Goal: Task Accomplishment & Management: Manage account settings

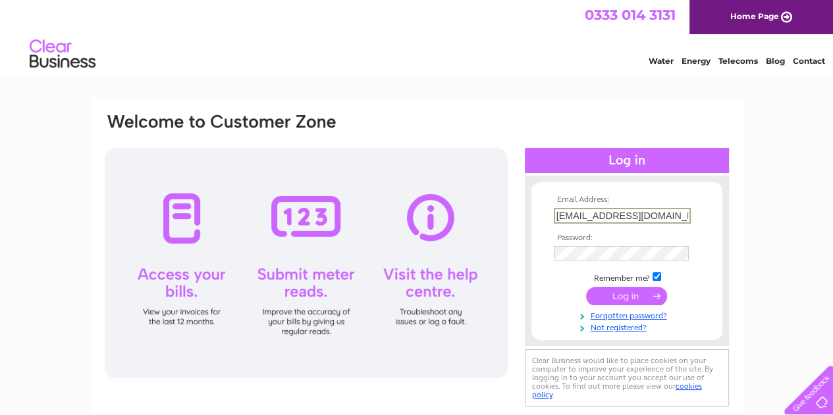
paste input "[EMAIL_ADDRESS][DOMAIN_NAME]"
type input "[EMAIL_ADDRESS][DOMAIN_NAME]"
click at [766, 66] on div "Email Address: [EMAIL_ADDRESS][DOMAIN_NAME] Password:" at bounding box center [775, 61] width 19 height 10
click at [600, 298] on input "submit" at bounding box center [626, 296] width 81 height 18
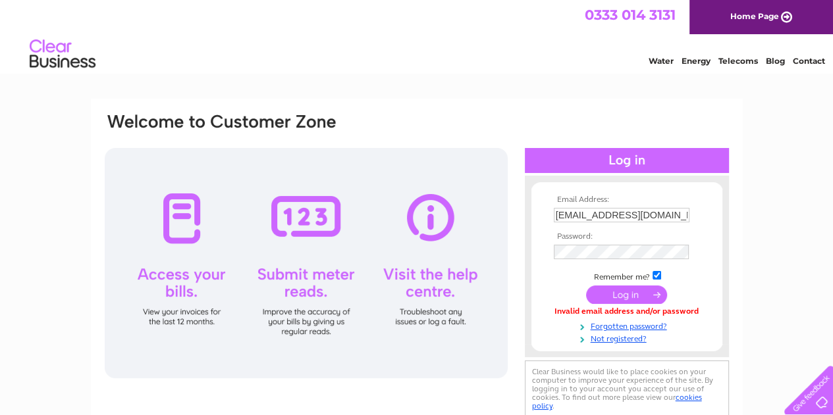
click at [594, 295] on input "submit" at bounding box center [626, 295] width 81 height 18
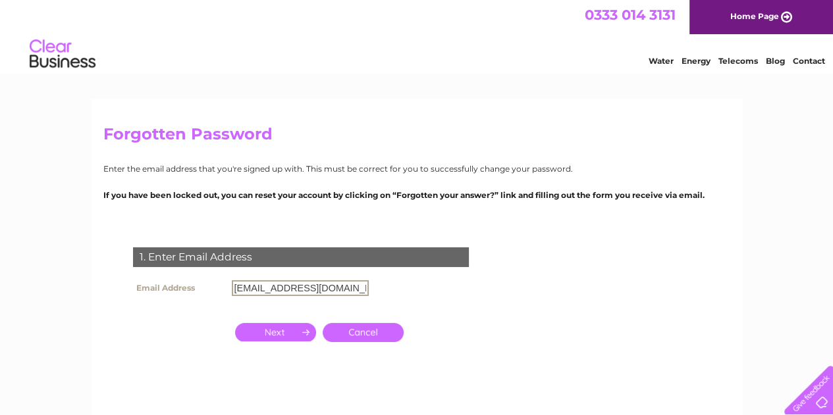
click at [315, 288] on input "[EMAIL_ADDRESS][DOMAIN_NAME]" at bounding box center [300, 288] width 137 height 16
type input "OLYMPIC.CAFE.SwingE1@GMAIL.COM"
type input "[EMAIL_ADDRESS][DOMAIN_NAME]"
click at [291, 334] on input "button" at bounding box center [275, 332] width 81 height 18
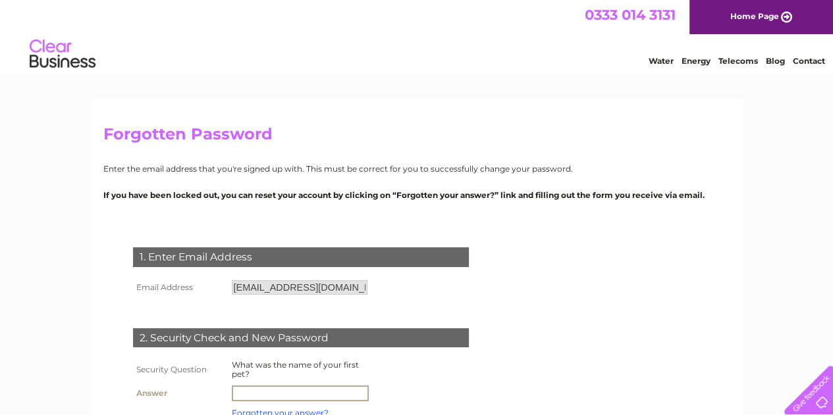
click at [286, 390] on input "text" at bounding box center [300, 394] width 137 height 16
click at [396, 396] on td at bounding box center [432, 392] width 118 height 21
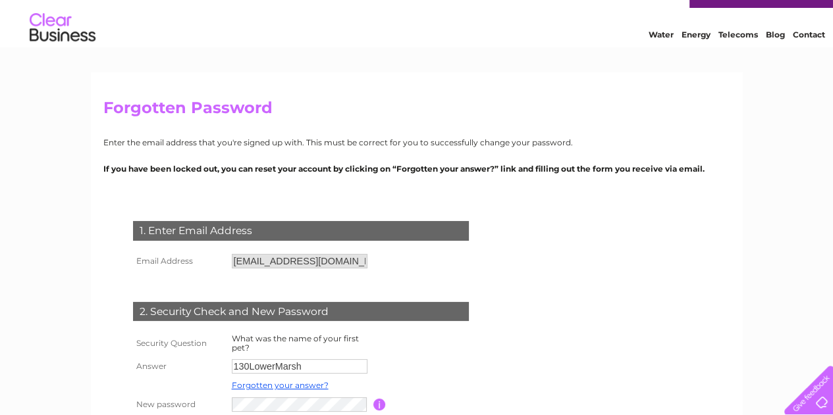
scroll to position [53, 0]
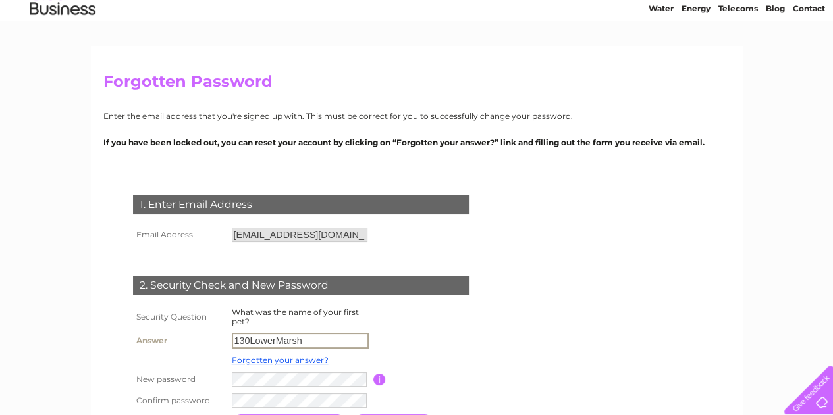
click at [320, 340] on input "130LowerMarsh" at bounding box center [300, 341] width 137 height 16
type input "1"
type input "Saito"
click at [312, 394] on td at bounding box center [359, 400] width 263 height 21
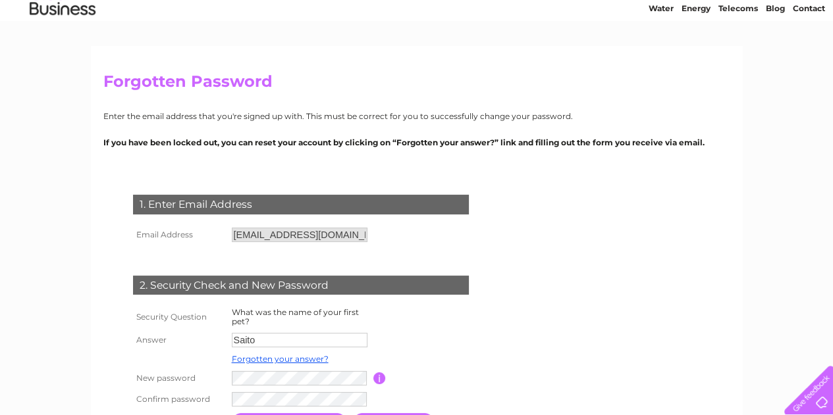
click at [431, 400] on td at bounding box center [359, 399] width 263 height 21
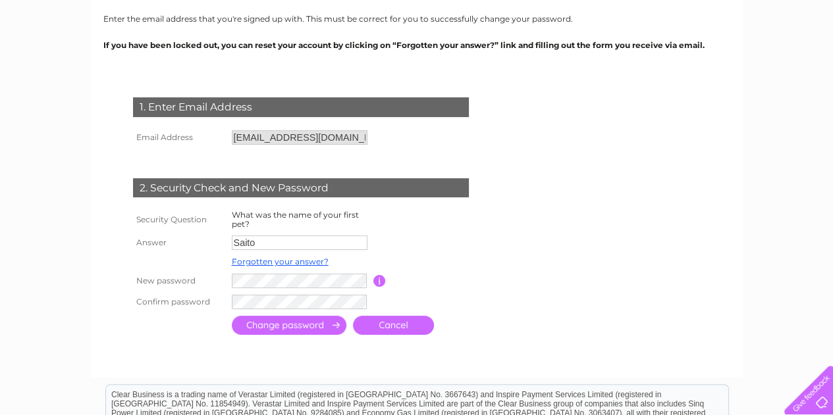
scroll to position [158, 0]
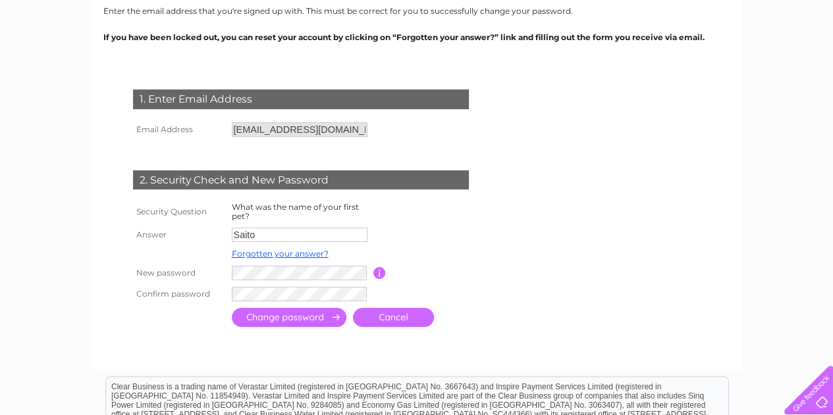
click at [294, 320] on input "submit" at bounding box center [289, 317] width 115 height 19
